Goal: Navigation & Orientation: Find specific page/section

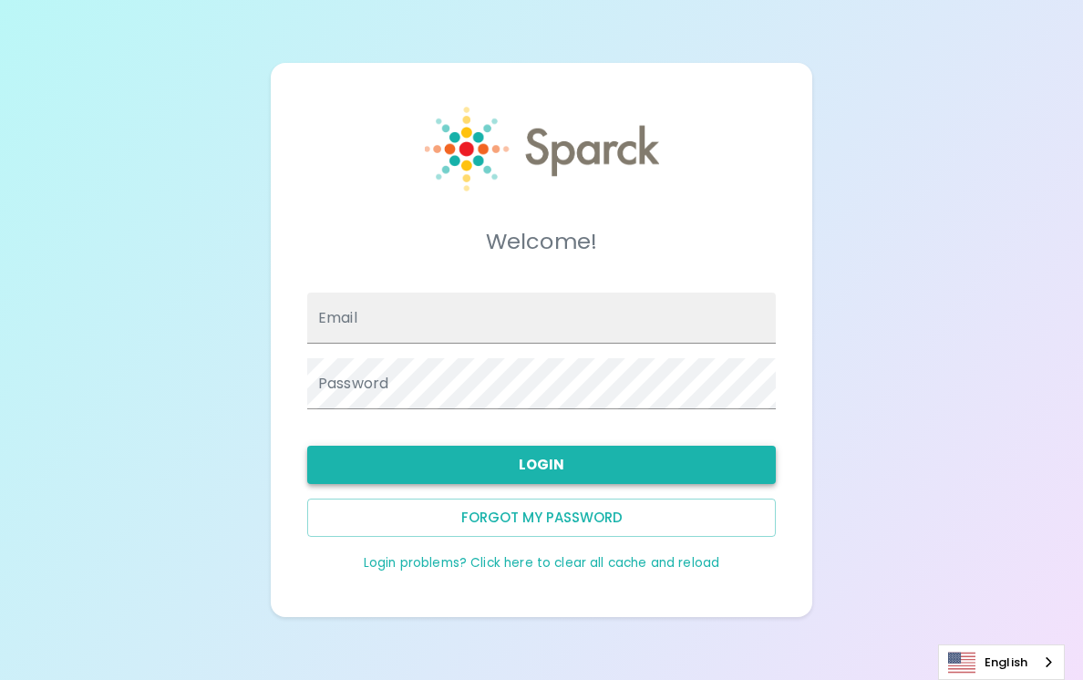
type input "[EMAIL_ADDRESS][DOMAIN_NAME]"
click at [609, 458] on button "Login" at bounding box center [541, 465] width 469 height 38
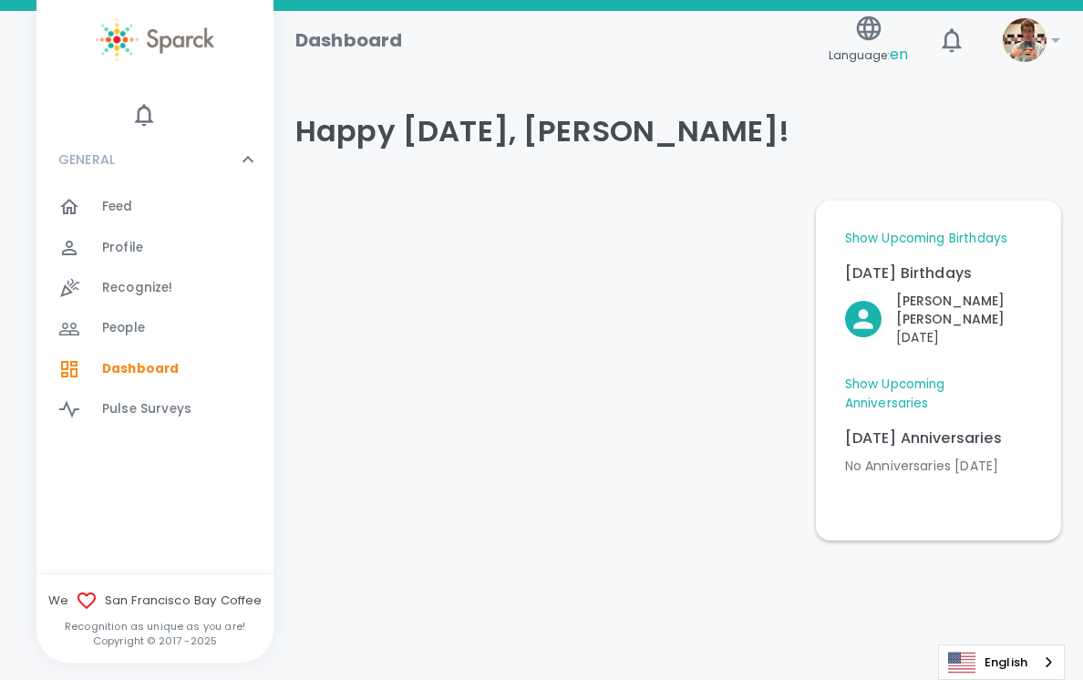
click at [163, 204] on div "Feed 0" at bounding box center [187, 207] width 171 height 26
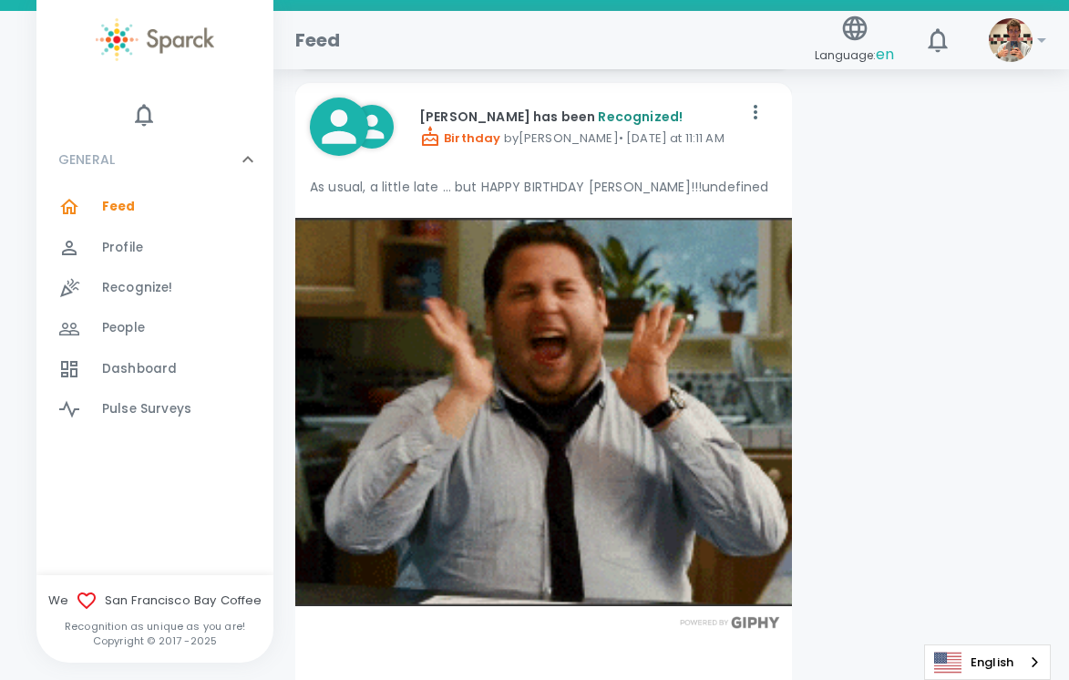
scroll to position [4284, 0]
